Goal: Task Accomplishment & Management: Use online tool/utility

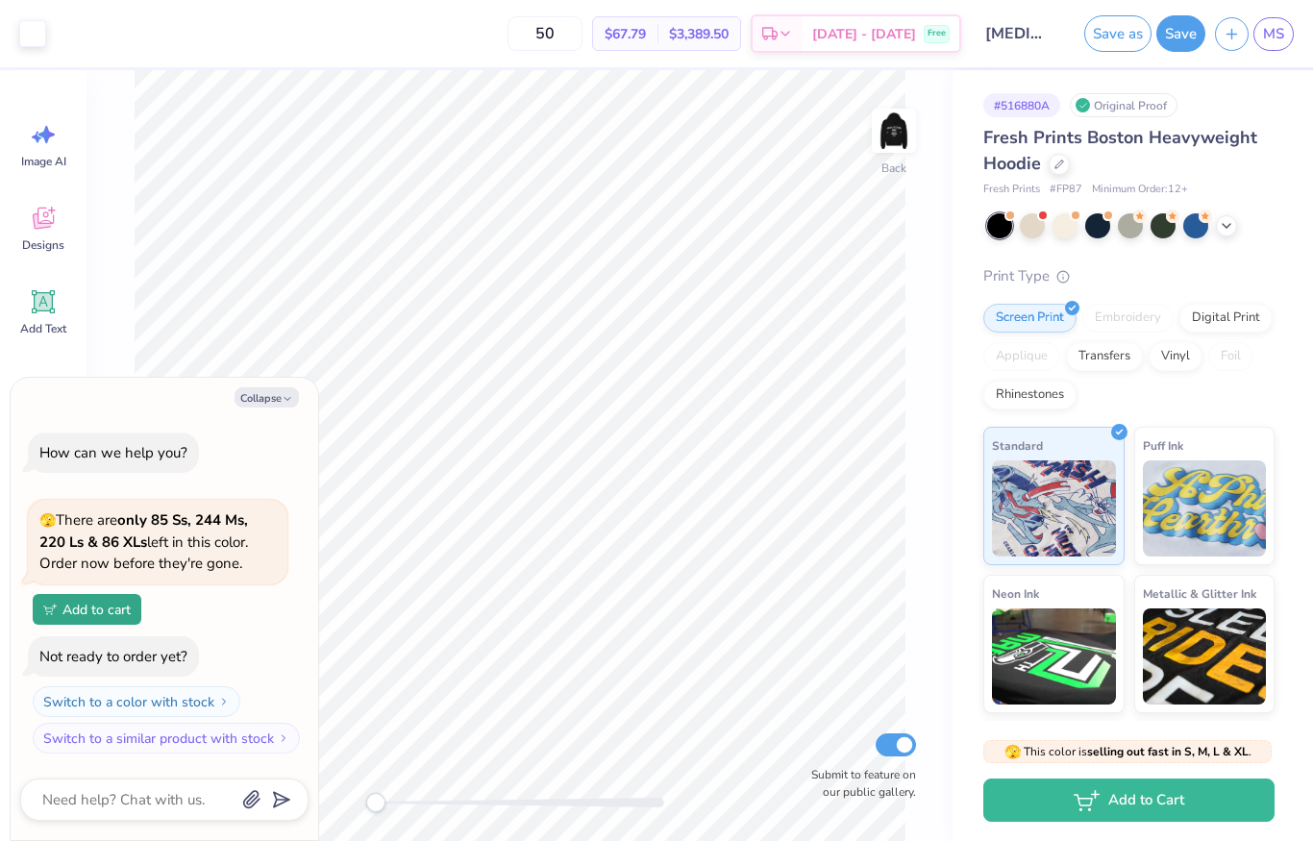
click at [881, 148] on img at bounding box center [894, 131] width 38 height 38
click at [913, 150] on img at bounding box center [894, 131] width 38 height 38
click at [937, 150] on div "Back Submit to feature on our public gallery." at bounding box center [520, 455] width 866 height 771
click at [283, 395] on icon "button" at bounding box center [288, 399] width 12 height 12
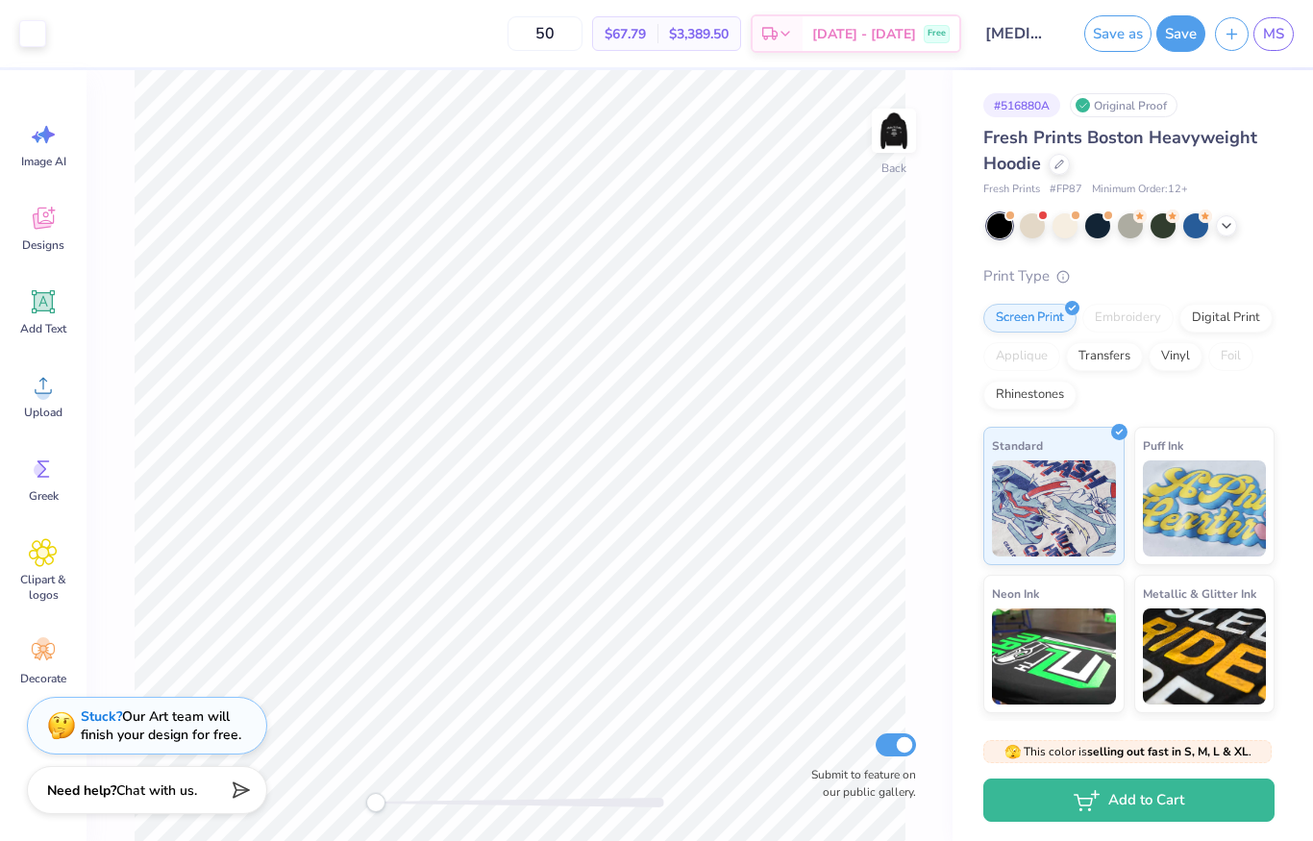
click at [1235, 225] on div at bounding box center [1226, 225] width 21 height 21
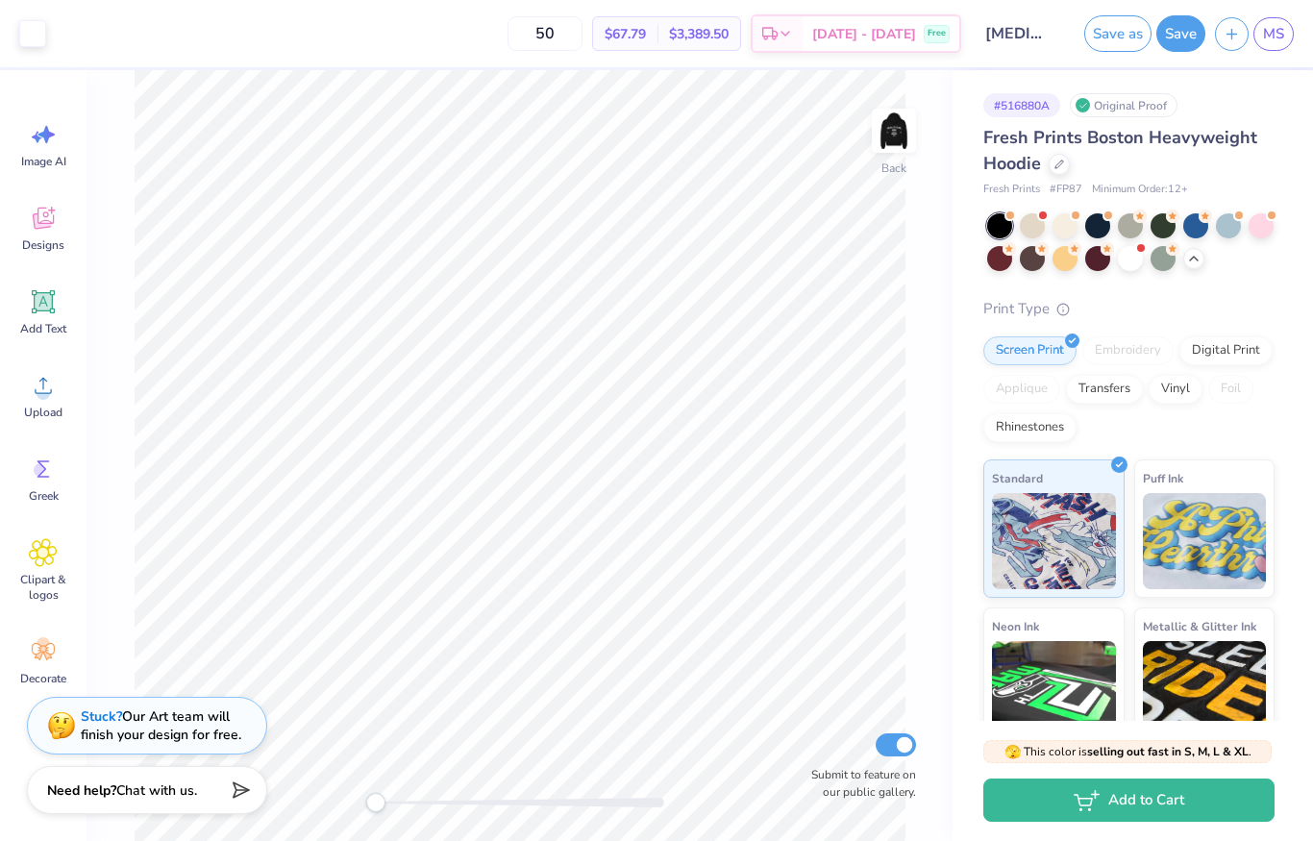
click at [1138, 226] on div at bounding box center [1130, 225] width 25 height 25
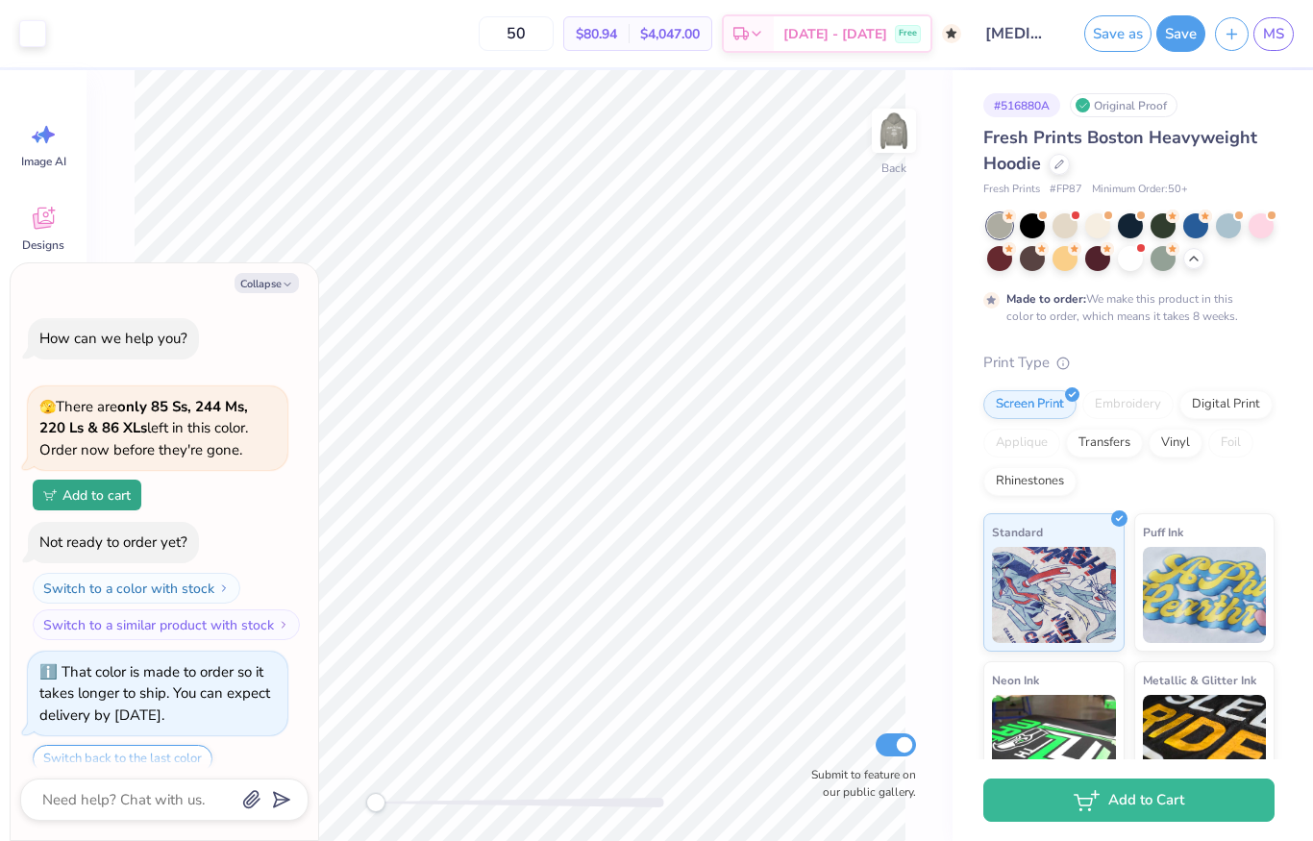
scroll to position [63, 0]
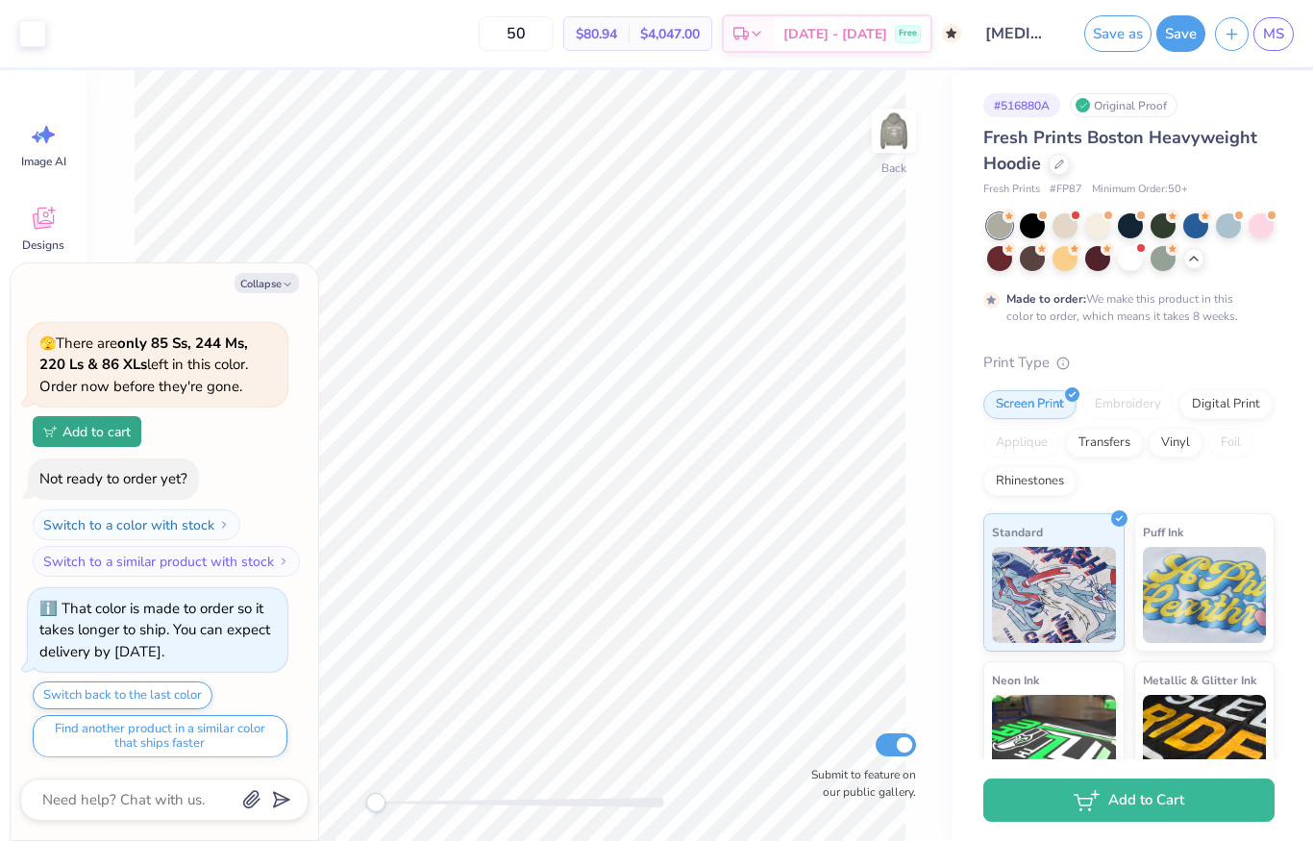
click at [1288, 34] on link "MS" at bounding box center [1274, 34] width 40 height 34
type textarea "x"
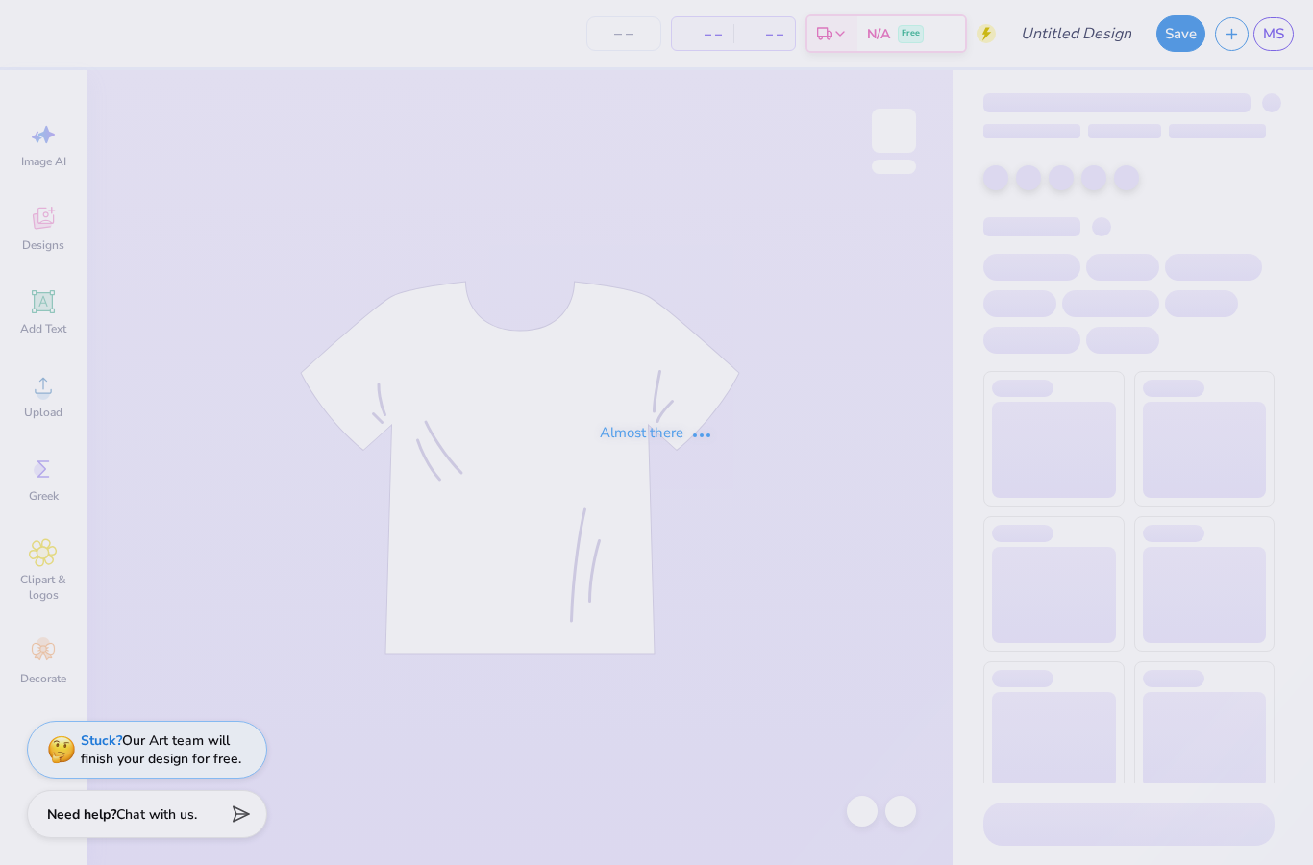
type input "[MEDICAL_DATA] Homecoming"
type input "50"
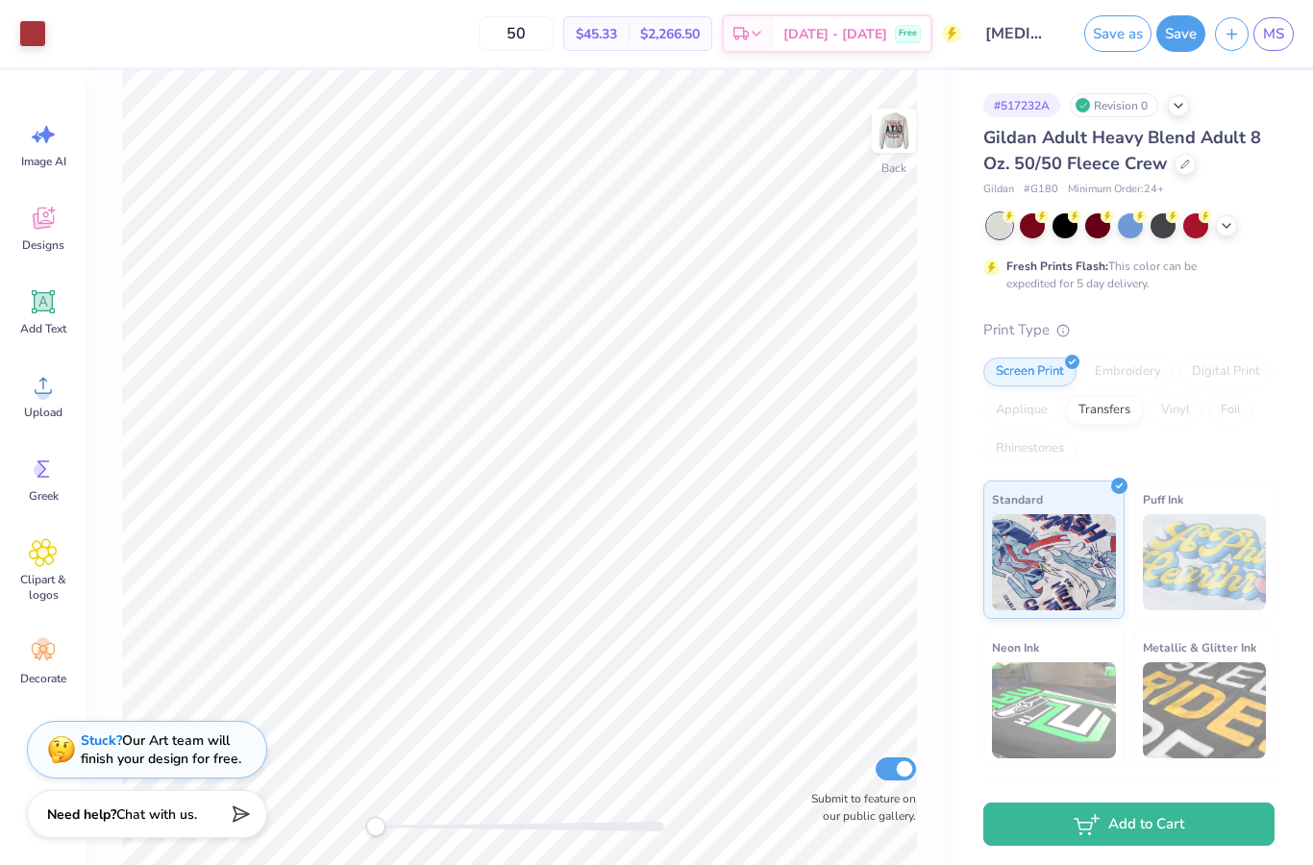
click at [885, 134] on img at bounding box center [894, 131] width 38 height 38
click at [888, 128] on img at bounding box center [894, 131] width 38 height 38
click at [900, 138] on img at bounding box center [894, 131] width 38 height 38
click at [883, 119] on img at bounding box center [894, 131] width 38 height 38
